Goal: Navigation & Orientation: Find specific page/section

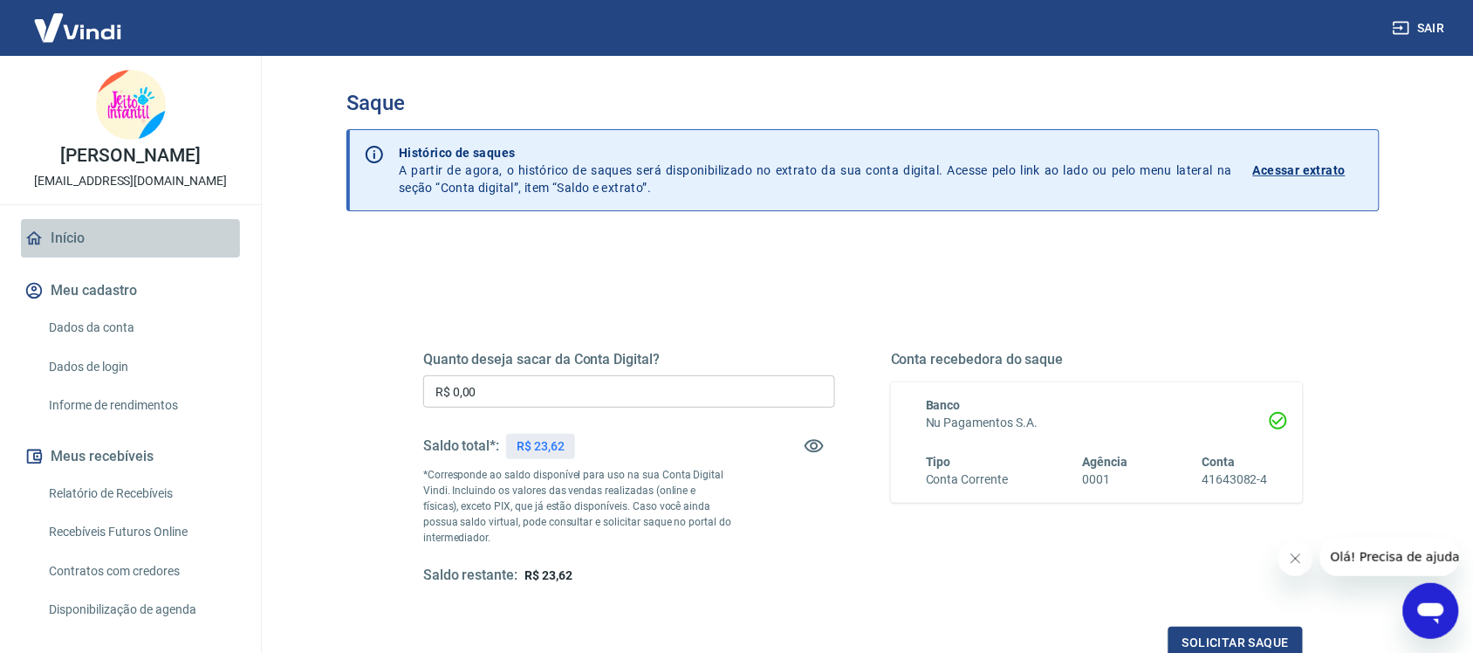
click at [141, 257] on link "Início" at bounding box center [130, 238] width 219 height 38
